Goal: Task Accomplishment & Management: Manage account settings

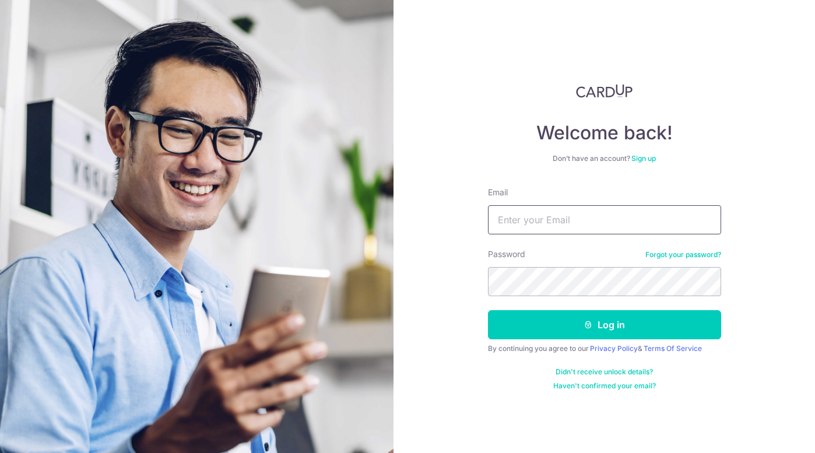
type input "[EMAIL_ADDRESS][DOMAIN_NAME]"
click at [604, 325] on button "Log in" at bounding box center [604, 324] width 233 height 29
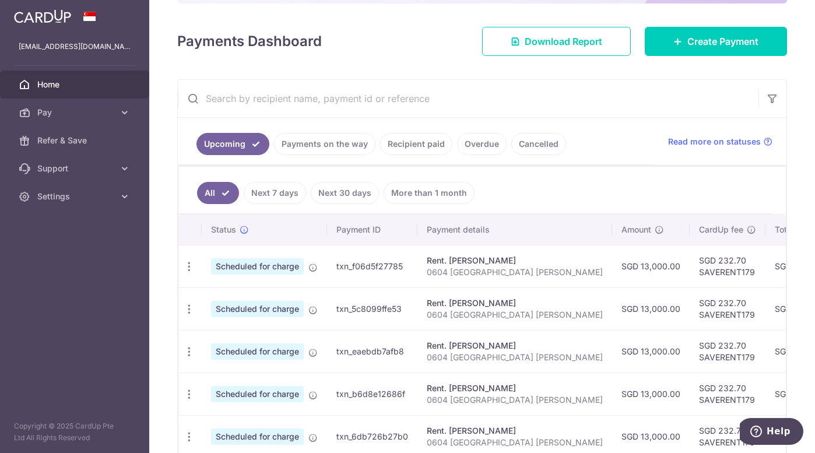
scroll to position [152, 0]
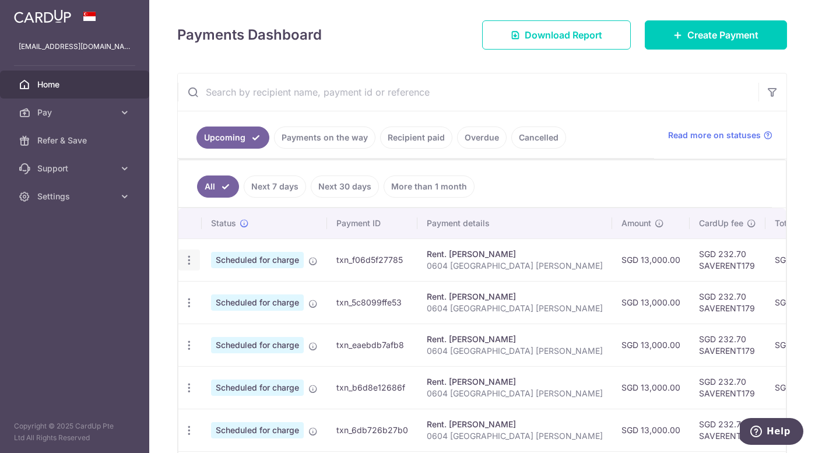
click at [191, 257] on icon "button" at bounding box center [189, 260] width 12 height 12
click at [226, 292] on span "Update payment" at bounding box center [251, 292] width 79 height 14
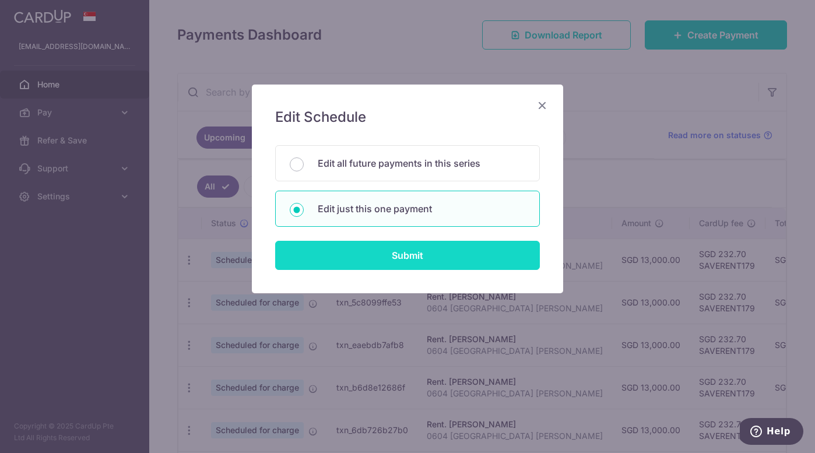
click at [361, 251] on input "Submit" at bounding box center [407, 255] width 265 height 29
radio input "true"
type input "13,000.00"
type input "[DATE]"
type input "0604 [GEOGRAPHIC_DATA] [PERSON_NAME]"
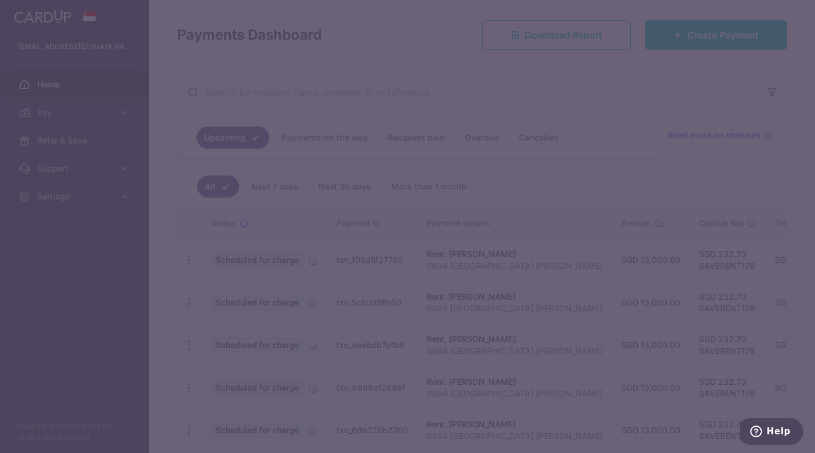
type input "SAVERENT179"
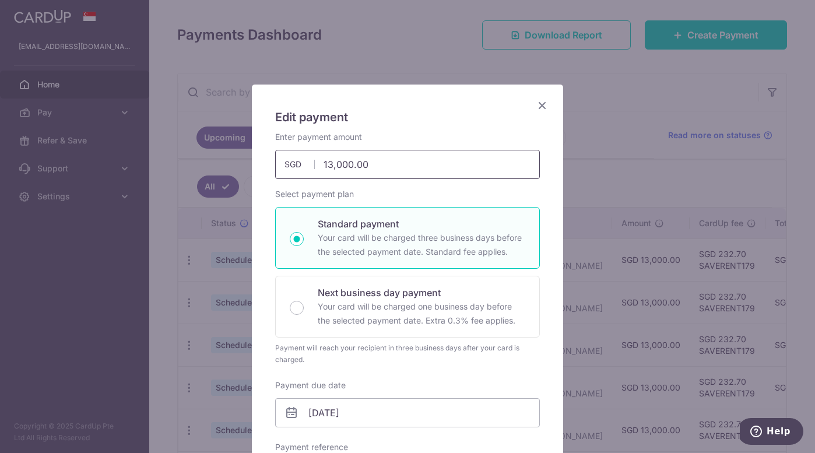
click at [388, 165] on input "13,000.00" at bounding box center [407, 164] width 265 height 29
drag, startPoint x: 387, startPoint y: 165, endPoint x: 286, endPoint y: 159, distance: 101.1
click at [286, 159] on div "13,000.00 13000.00 SGD" at bounding box center [407, 164] width 265 height 29
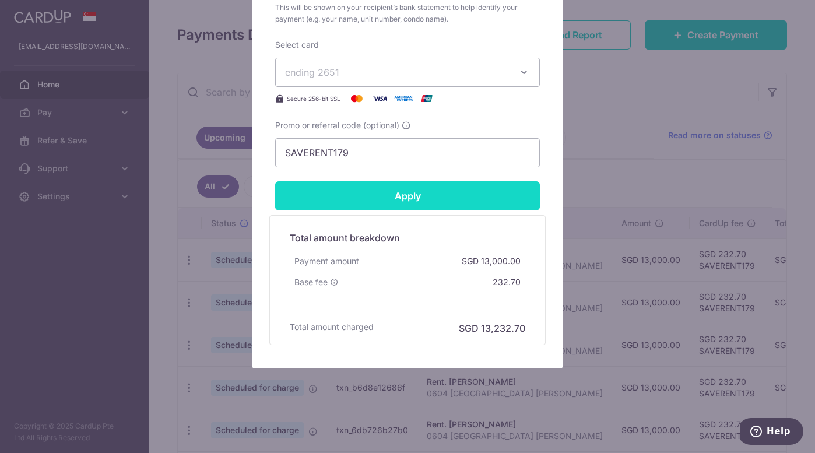
scroll to position [492, 0]
type input "12,885.00"
click at [385, 194] on input "Apply" at bounding box center [407, 195] width 265 height 29
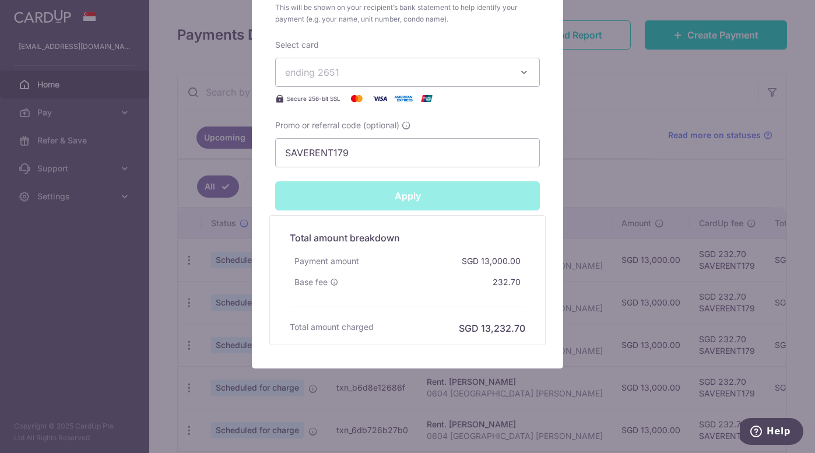
type input "Successfully Applied"
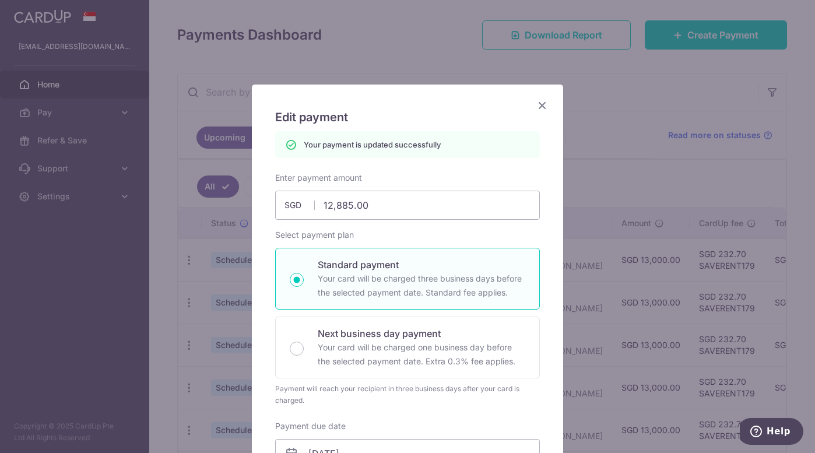
scroll to position [0, 0]
click at [541, 106] on icon "Close" at bounding box center [542, 105] width 14 height 15
